Goal: Find specific fact: Find specific fact

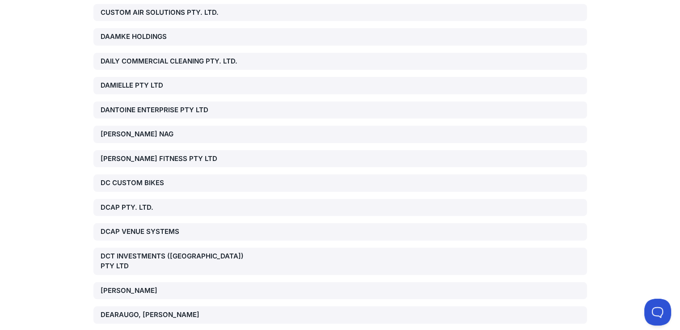
scroll to position [4828, 0]
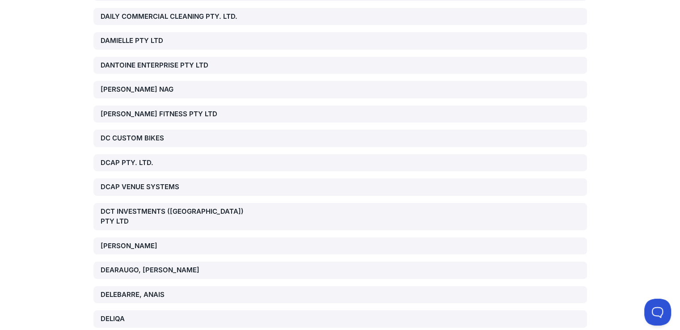
click at [141, 290] on div "DELEBARRE, ANAIS" at bounding box center [179, 295] width 157 height 10
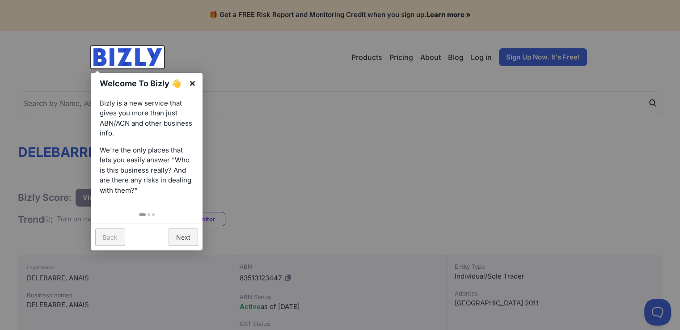
click at [191, 83] on link "×" at bounding box center [192, 83] width 20 height 20
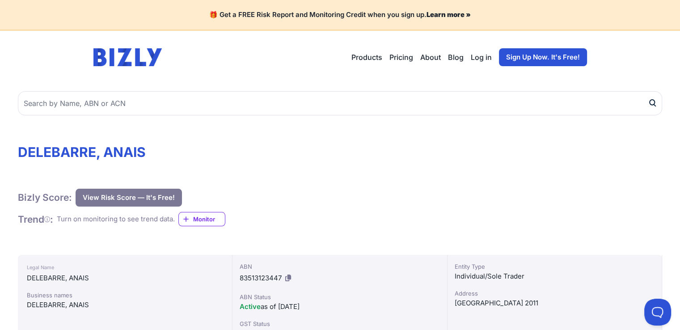
scroll to position [45, 0]
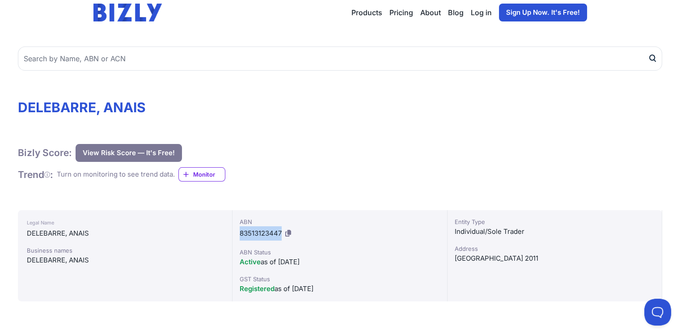
drag, startPoint x: 240, startPoint y: 233, endPoint x: 282, endPoint y: 230, distance: 42.6
click at [282, 230] on div "ABN 83513123447" at bounding box center [340, 228] width 200 height 23
copy span "83513123447"
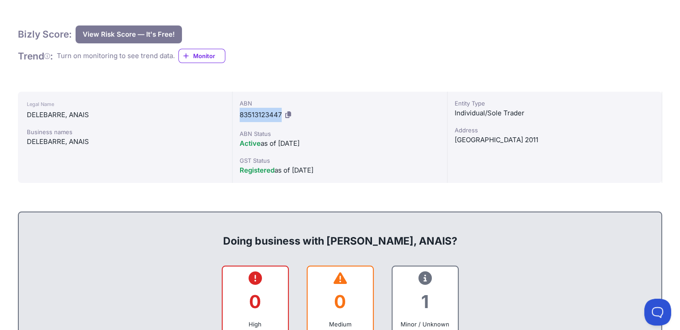
scroll to position [0, 0]
